Goal: Navigation & Orientation: Find specific page/section

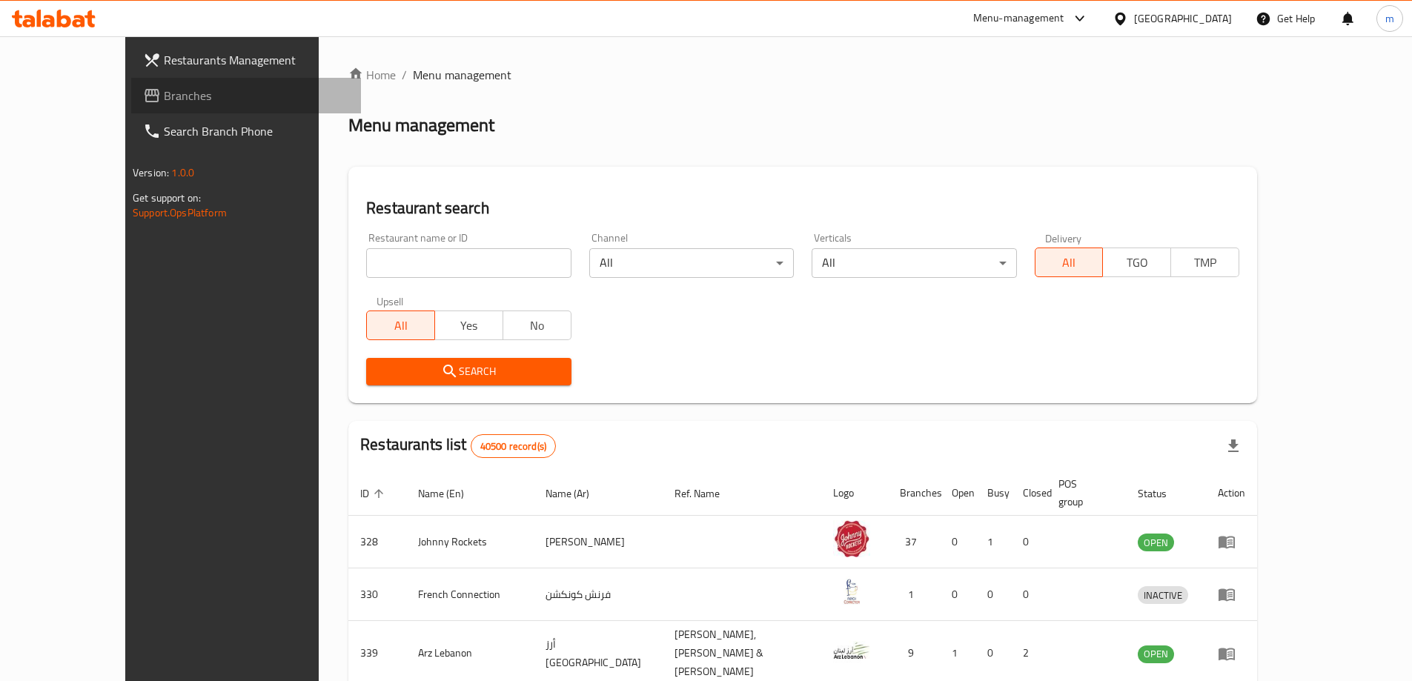
click at [164, 90] on span "Branches" at bounding box center [256, 96] width 185 height 18
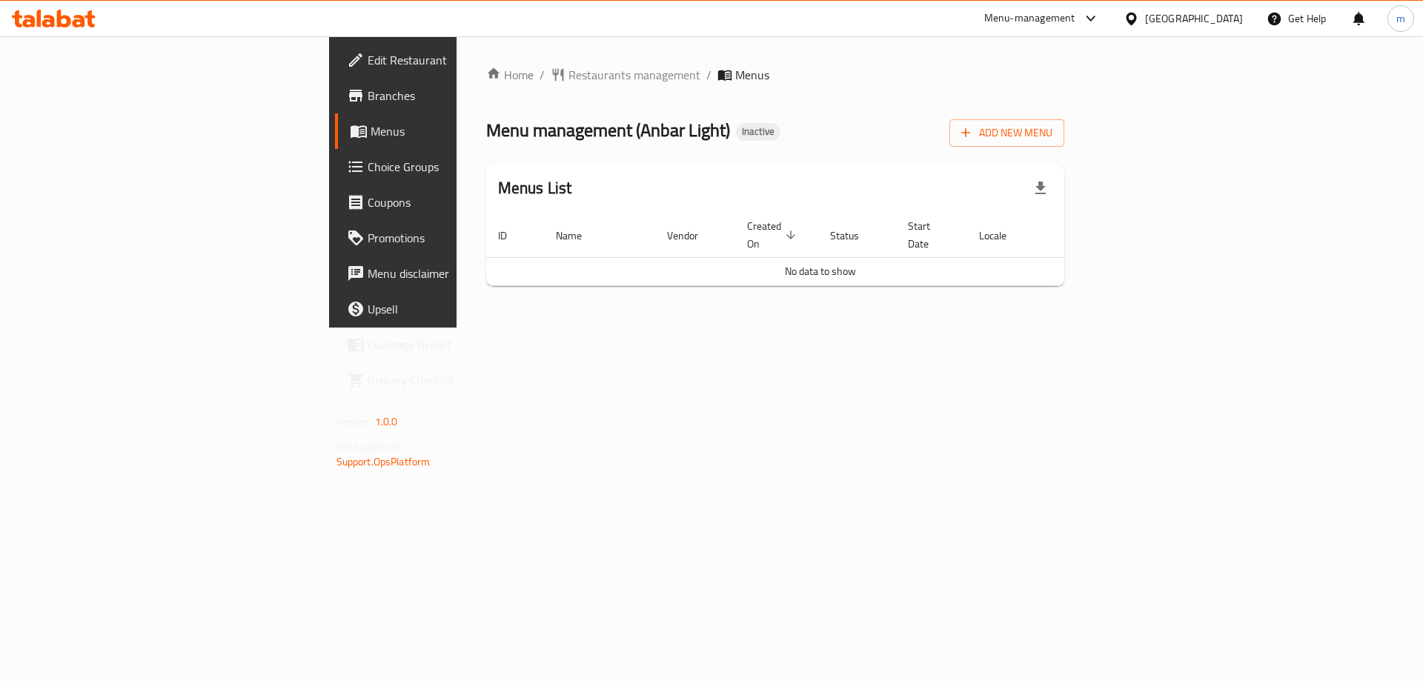
click at [368, 96] on span "Branches" at bounding box center [462, 96] width 188 height 18
click at [335, 107] on link "Branches" at bounding box center [451, 96] width 232 height 36
